Goal: Information Seeking & Learning: Find specific fact

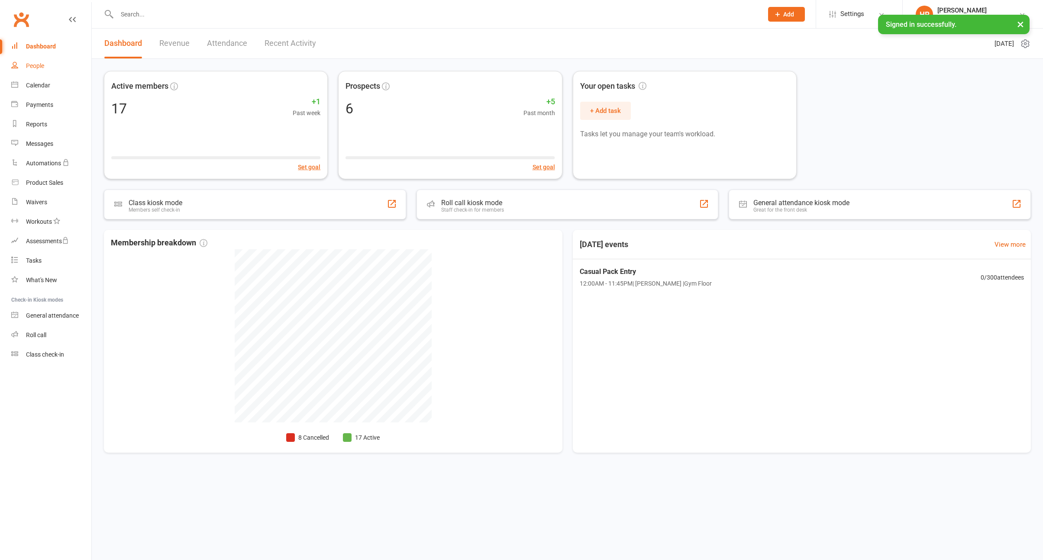
click at [40, 66] on div "People" at bounding box center [35, 65] width 18 height 7
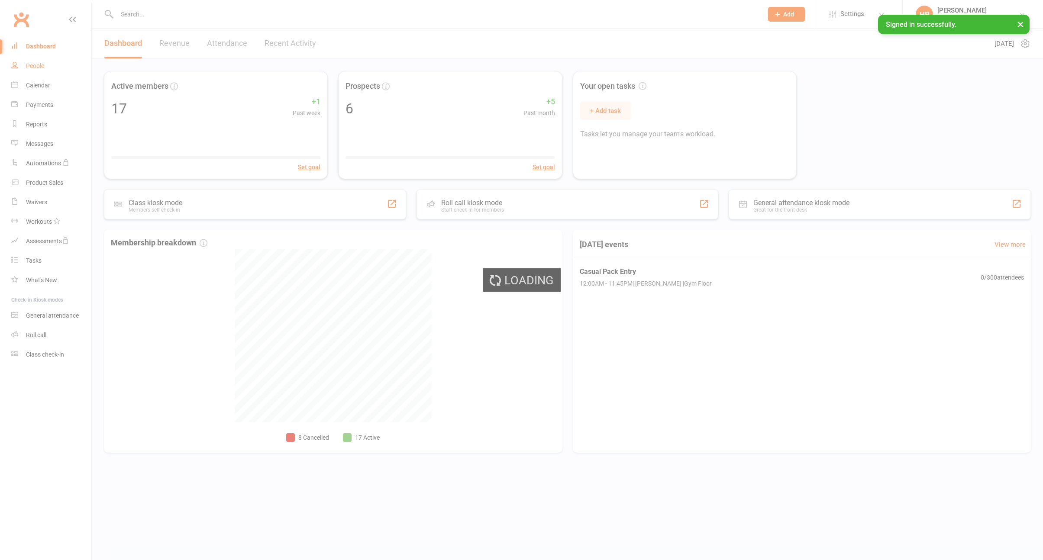
select select "50"
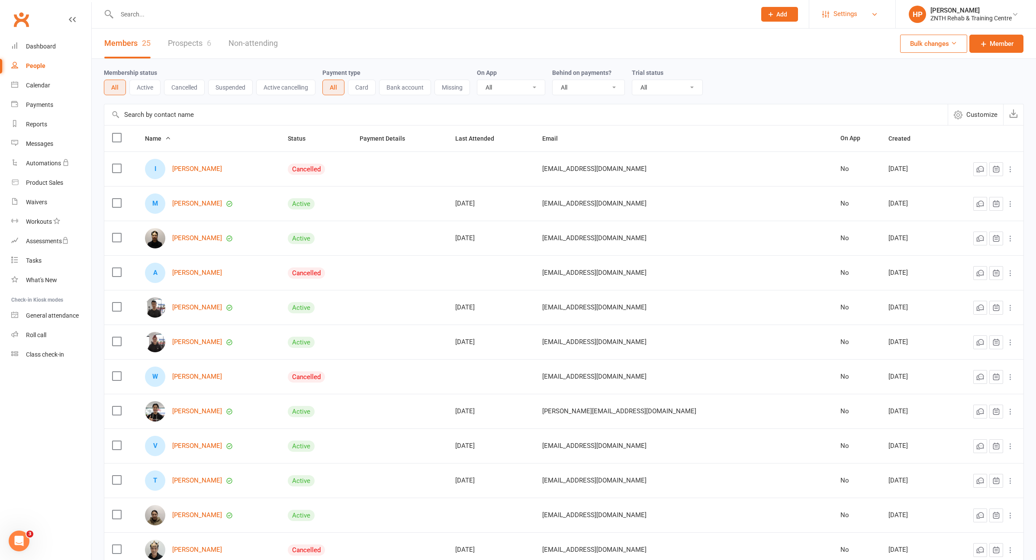
click at [861, 16] on link "Settings" at bounding box center [852, 13] width 60 height 19
click at [859, 43] on link "Membership Plans" at bounding box center [852, 39] width 86 height 20
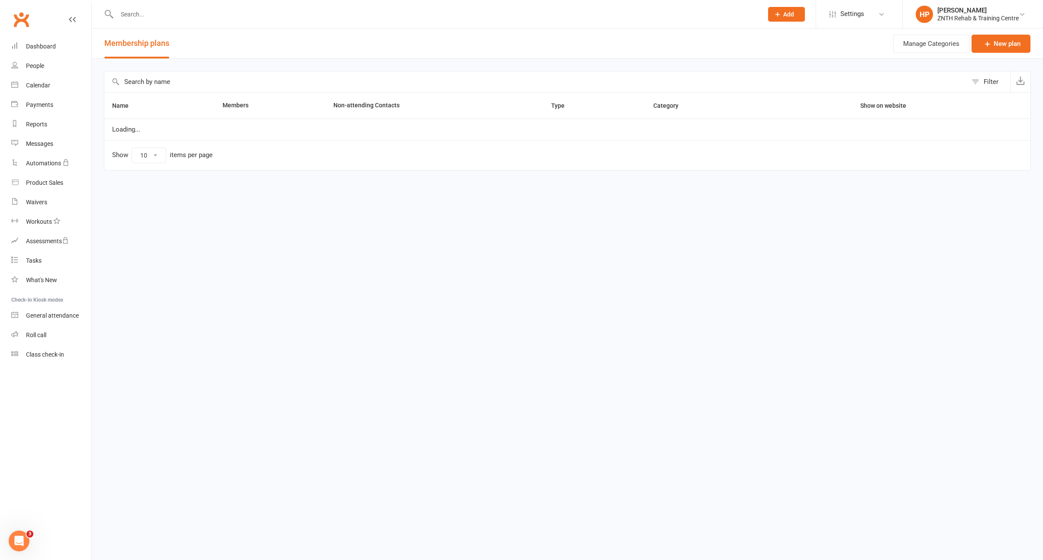
select select "25"
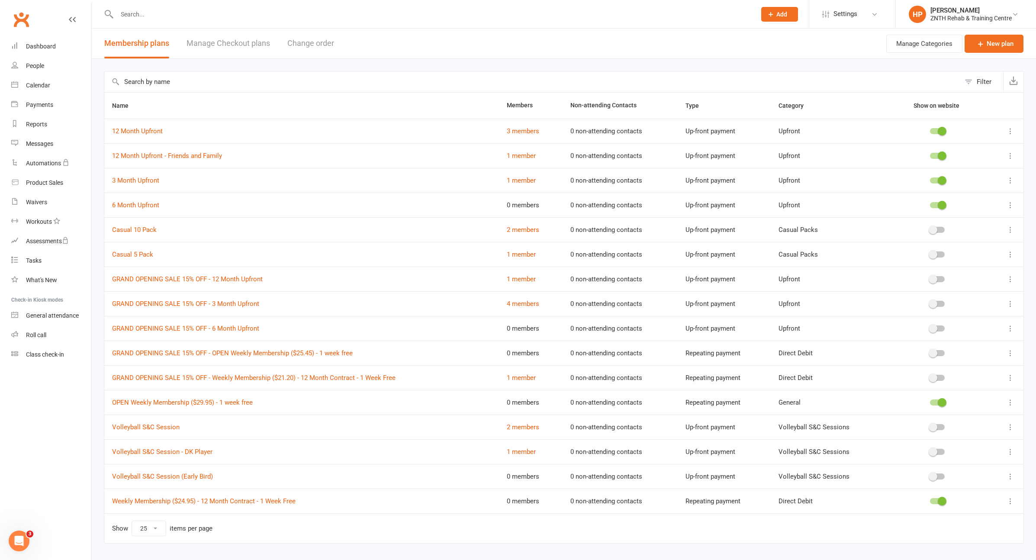
click at [200, 159] on td "12 Month Upfront - Friends and Family" at bounding box center [301, 155] width 395 height 25
click at [204, 154] on link "12 Month Upfront - Friends and Family" at bounding box center [167, 156] width 110 height 8
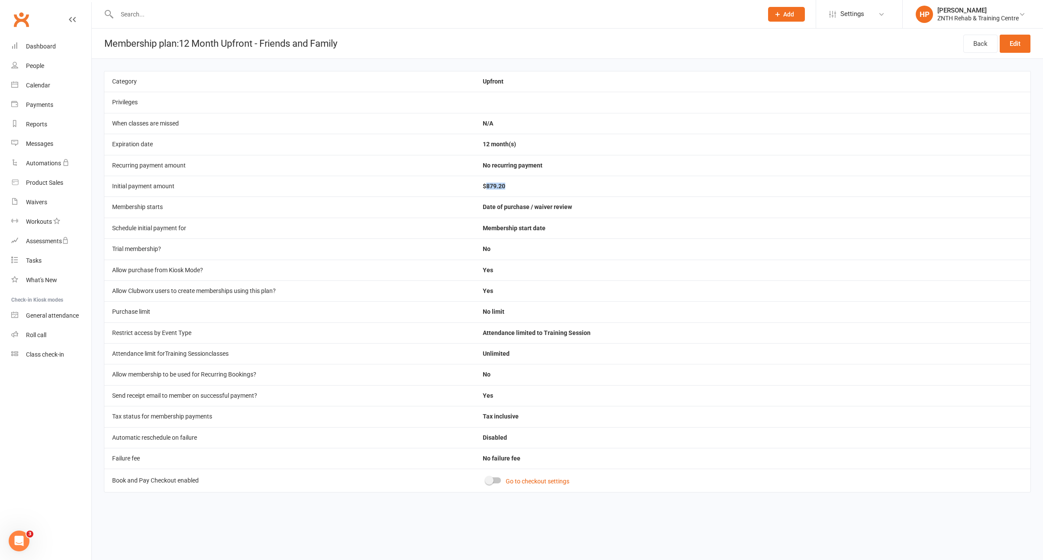
drag, startPoint x: 506, startPoint y: 186, endPoint x: 485, endPoint y: 188, distance: 20.9
click at [485, 188] on td "$879.20" at bounding box center [752, 186] width 555 height 21
copy td "879.20"
